Goal: Information Seeking & Learning: Learn about a topic

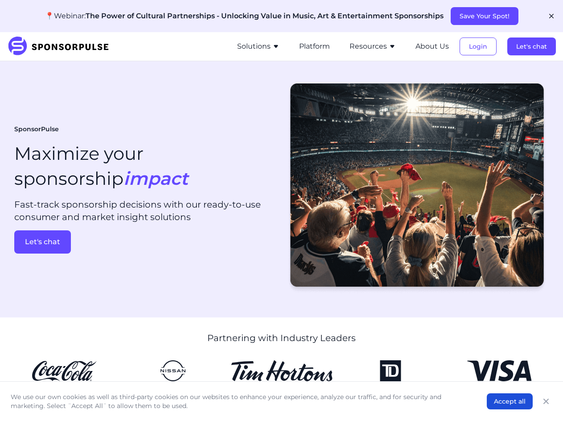
click at [484, 16] on button "Save Your Spot!" at bounding box center [485, 16] width 68 height 18
click at [552, 16] on icon "button" at bounding box center [551, 16] width 4 height 4
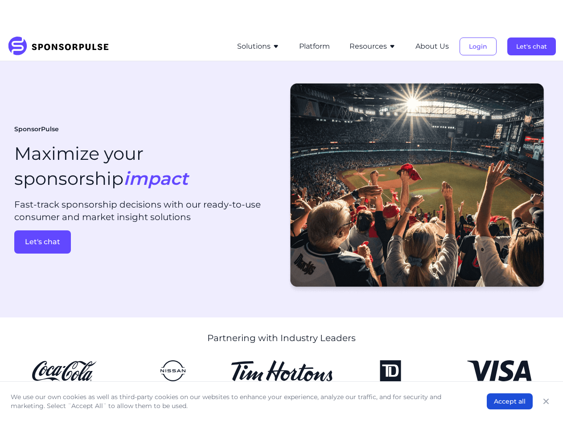
click at [260, 46] on button "Solutions" at bounding box center [258, 46] width 42 height 11
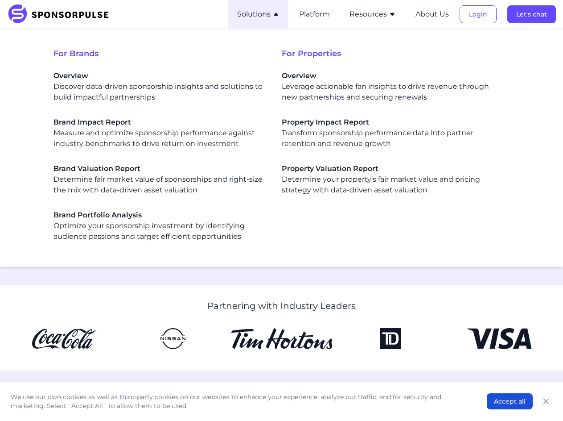
click at [316, 47] on span "For Properties" at bounding box center [396, 53] width 228 height 12
click at [374, 46] on div "For Brands Overview Discover data-driven sponsorship insights and solutions to …" at bounding box center [281, 148] width 549 height 223
click at [433, 46] on div "For Brands Overview Discover data-driven sponsorship insights and solutions to …" at bounding box center [281, 148] width 549 height 223
click at [479, 46] on div "For Brands Overview Discover data-driven sponsorship insights and solutions to …" at bounding box center [281, 148] width 549 height 223
click at [532, 46] on div "For Brands Overview Discover data-driven sponsorship insights and solutions to …" at bounding box center [281, 148] width 549 height 223
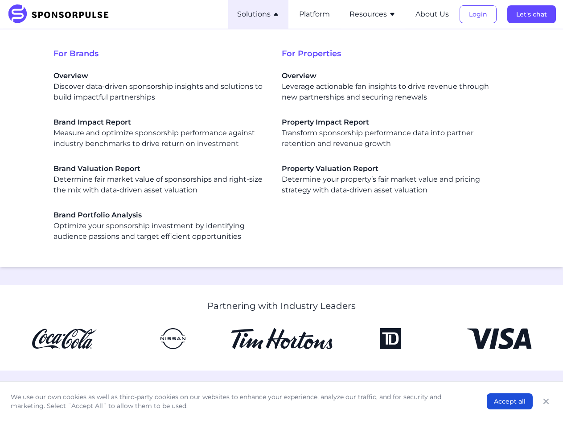
click at [42, 242] on div "For Brands Overview Discover data-driven sponsorship insights and solutions to …" at bounding box center [281, 148] width 549 height 223
click at [510, 401] on button "Accept all" at bounding box center [510, 401] width 46 height 16
